Goal: Information Seeking & Learning: Learn about a topic

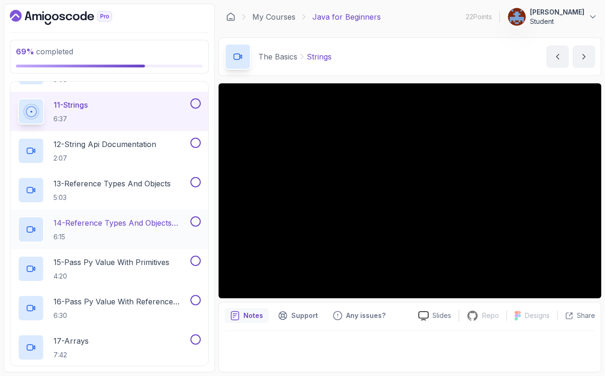
scroll to position [527, 0]
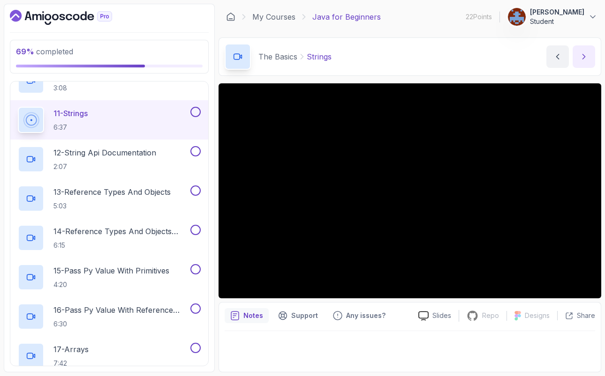
click at [587, 59] on icon "next content" at bounding box center [583, 56] width 9 height 9
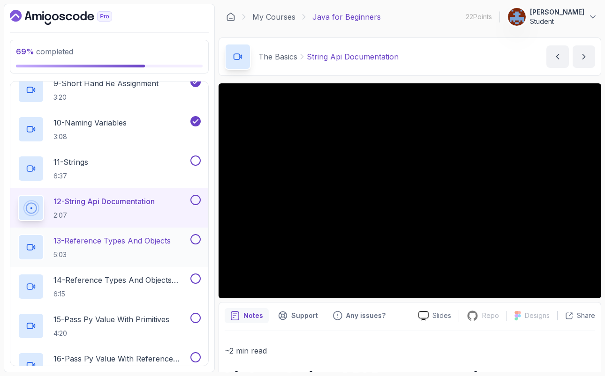
scroll to position [461, 0]
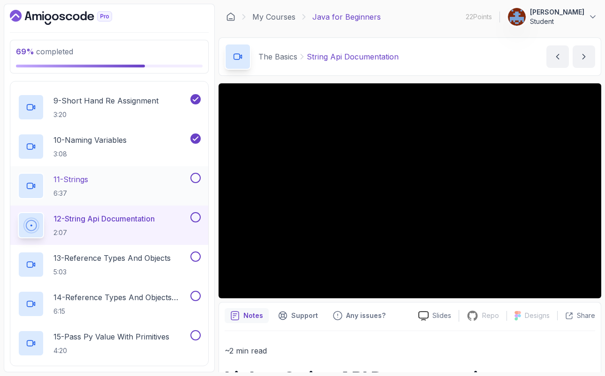
click at [197, 178] on button at bounding box center [195, 178] width 10 height 10
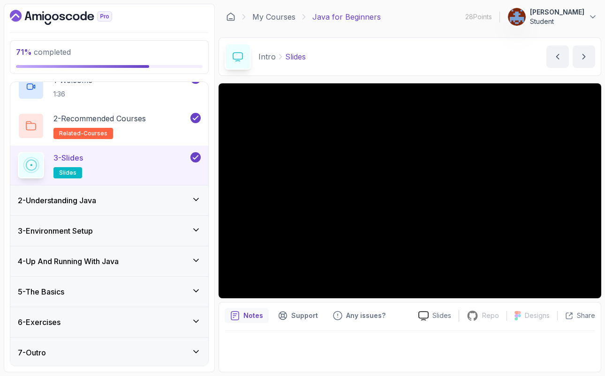
scroll to position [47, 0]
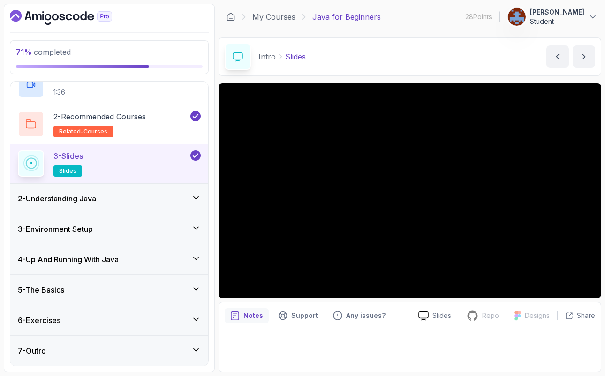
click at [195, 286] on icon at bounding box center [195, 289] width 9 height 9
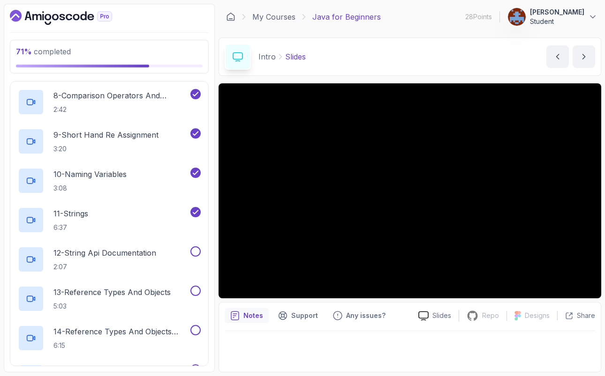
scroll to position [428, 0]
click at [117, 252] on p "12 - String Api Documentation" at bounding box center [104, 251] width 103 height 11
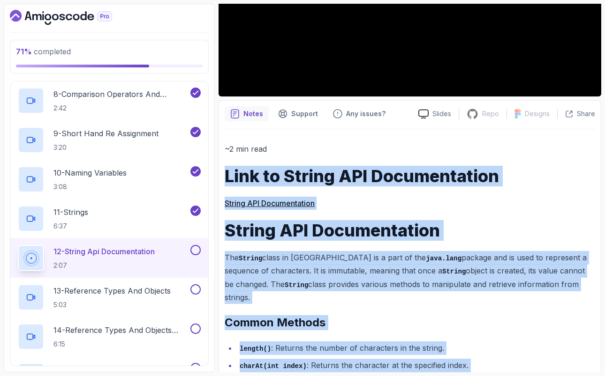
scroll to position [420, 0]
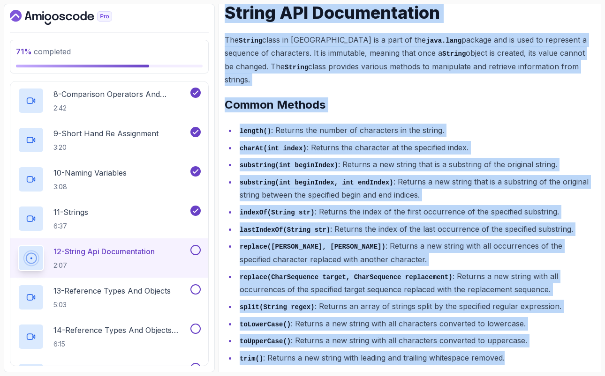
drag, startPoint x: 224, startPoint y: 227, endPoint x: 304, endPoint y: 351, distance: 147.7
click at [304, 351] on div "Notes Support Any issues? Slides Repo Repository not available Designs Design n…" at bounding box center [409, 134] width 383 height 505
copy div "Link to String API Documentation String API Documentation String API Documentat…"
click at [370, 73] on div "~2 min read Link to String API Documentation String API Documentation String AP…" at bounding box center [410, 145] width 370 height 440
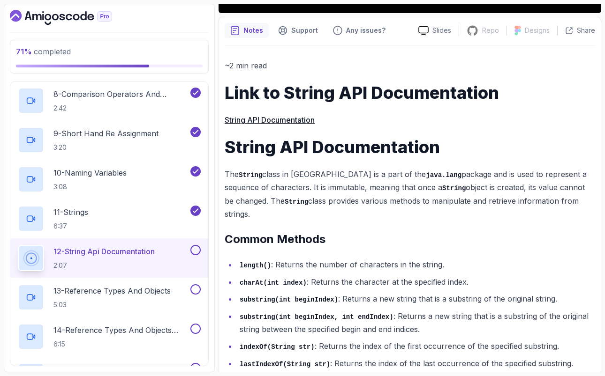
scroll to position [285, 0]
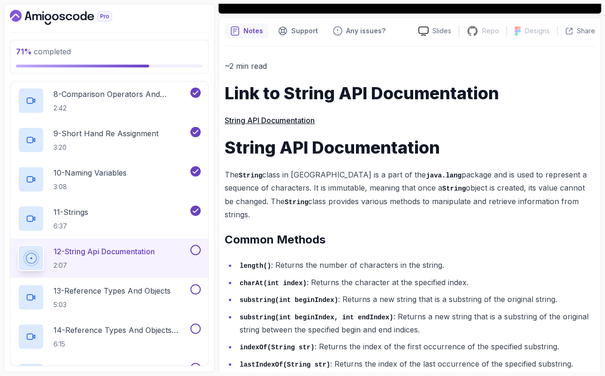
click at [299, 119] on link "String API Documentation" at bounding box center [270, 120] width 90 height 9
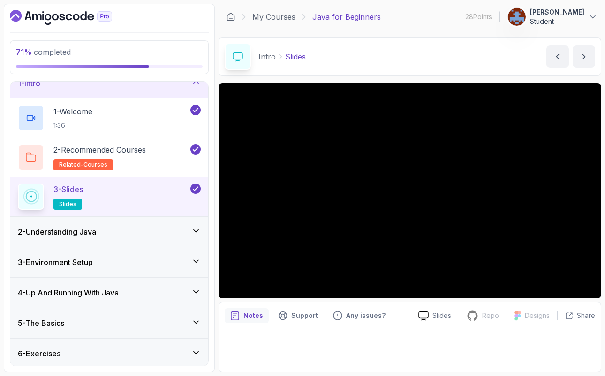
scroll to position [14, 0]
click at [195, 228] on icon at bounding box center [195, 230] width 9 height 9
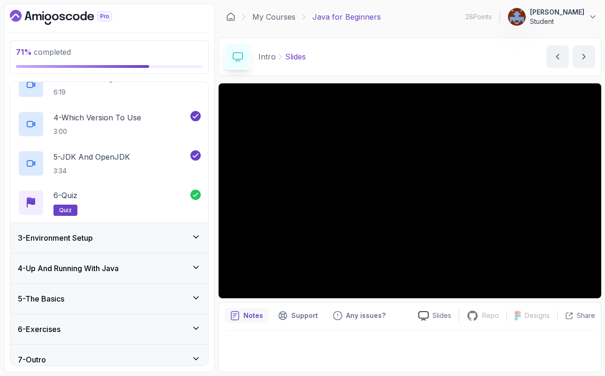
scroll to position [165, 0]
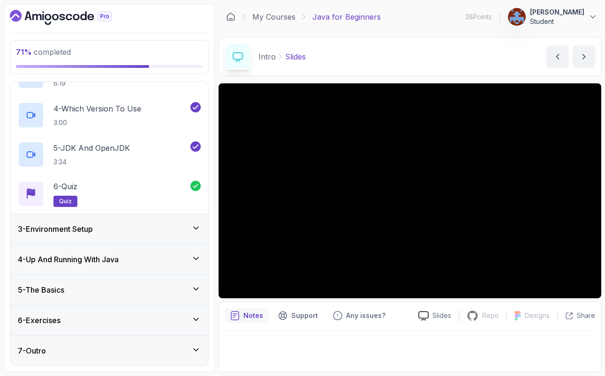
click at [199, 232] on icon at bounding box center [195, 228] width 9 height 9
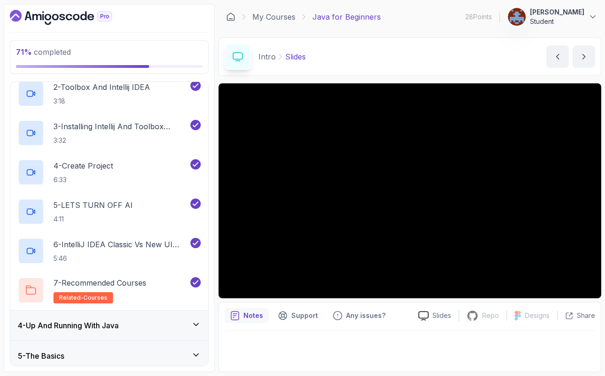
scroll to position [204, 0]
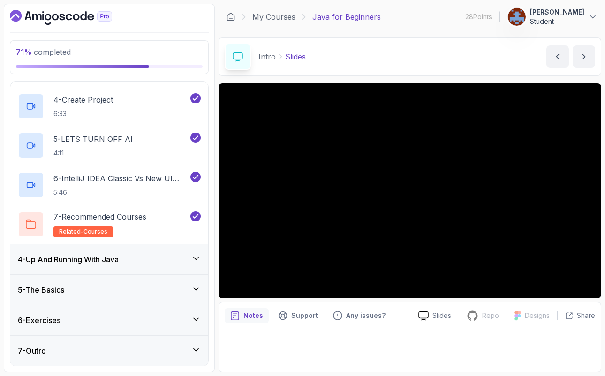
click at [196, 259] on icon at bounding box center [196, 258] width 5 height 2
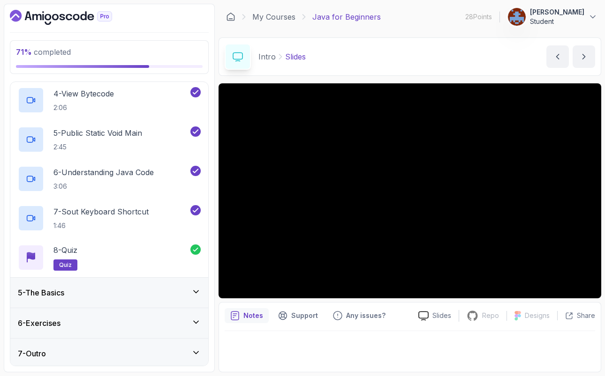
scroll to position [244, 0]
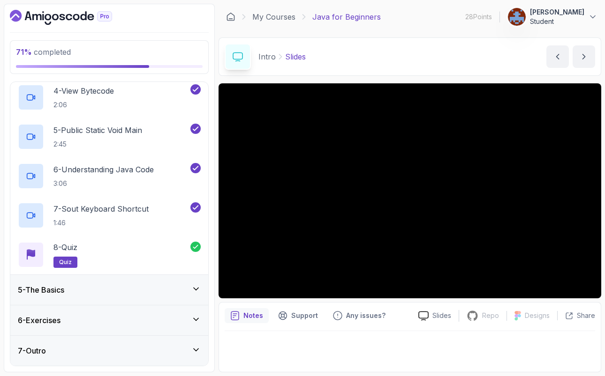
click at [197, 291] on icon at bounding box center [195, 289] width 9 height 9
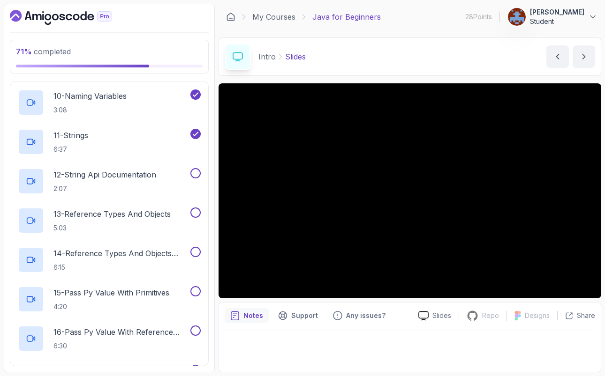
scroll to position [496, 0]
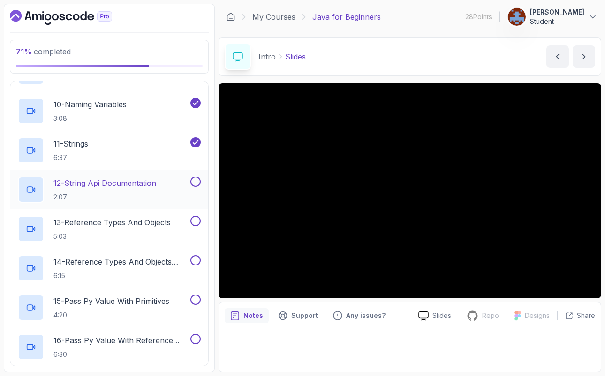
click at [129, 179] on p "12 - String Api Documentation" at bounding box center [104, 183] width 103 height 11
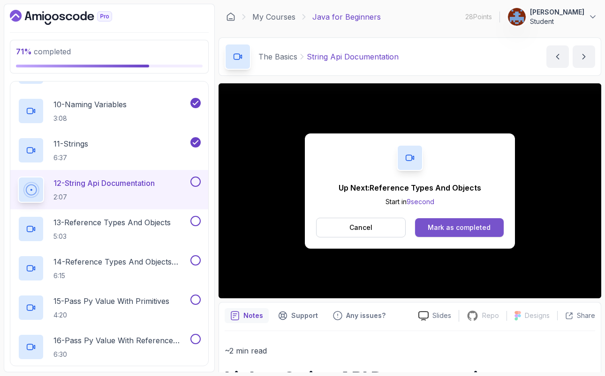
click at [456, 231] on div "Mark as completed" at bounding box center [459, 227] width 63 height 9
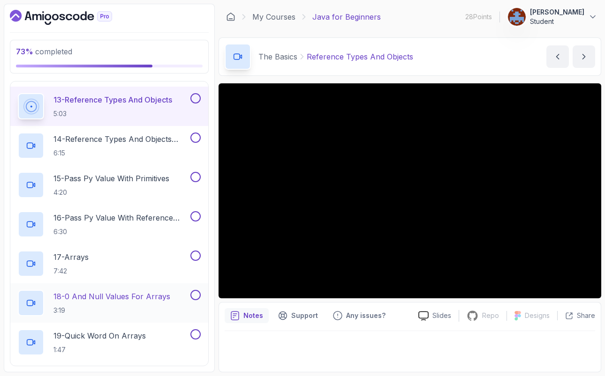
scroll to position [615, 0]
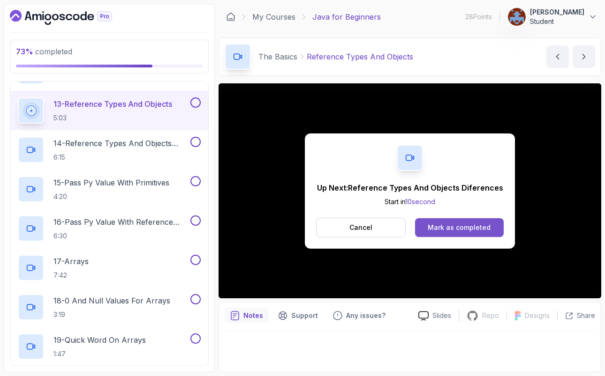
click at [456, 233] on button "Mark as completed" at bounding box center [459, 227] width 89 height 19
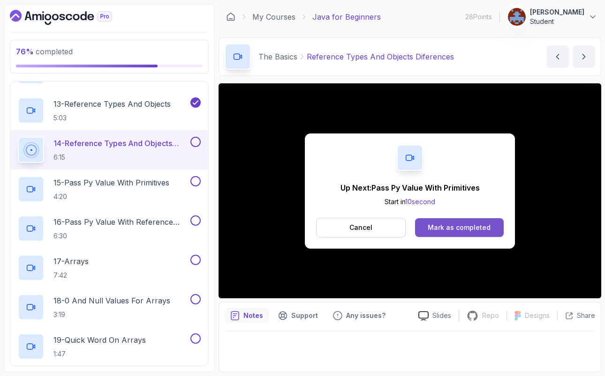
click at [466, 223] on div "Mark as completed" at bounding box center [459, 227] width 63 height 9
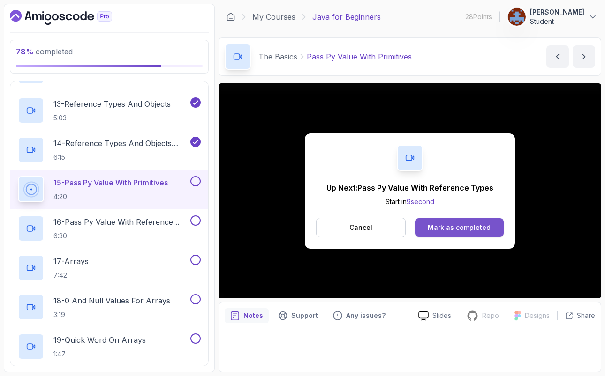
click at [475, 233] on button "Mark as completed" at bounding box center [459, 227] width 89 height 19
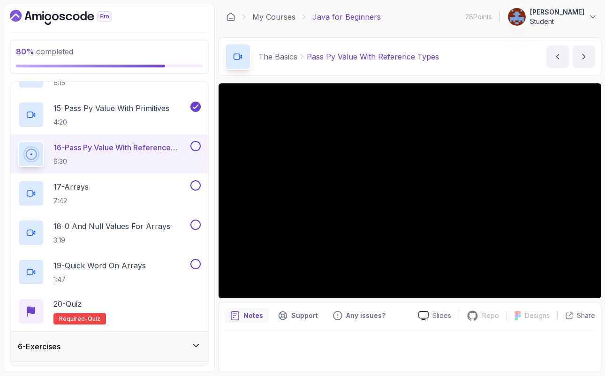
scroll to position [649, 0]
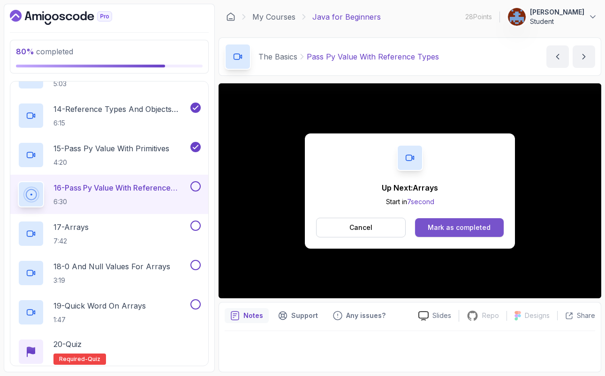
click at [473, 224] on div "Mark as completed" at bounding box center [459, 227] width 63 height 9
